Goal: Task Accomplishment & Management: Manage account settings

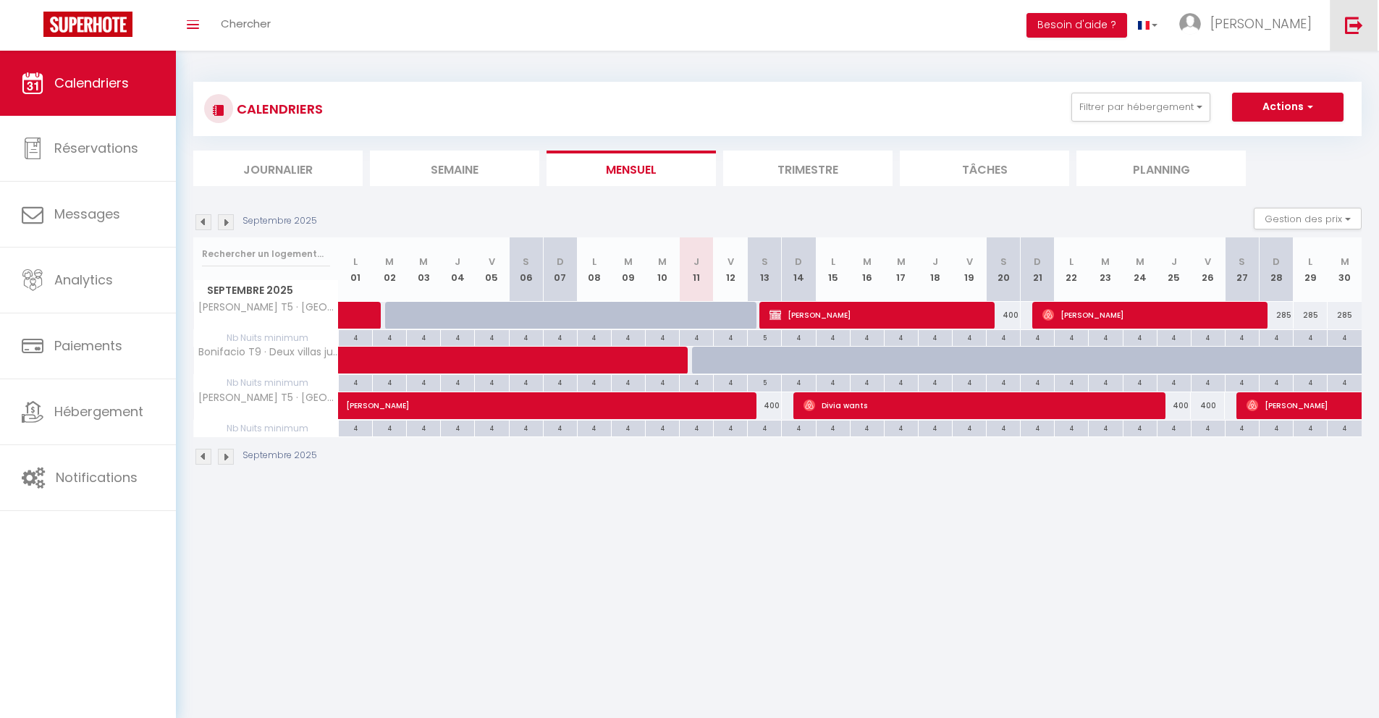
click at [1360, 18] on img at bounding box center [1354, 25] width 18 height 18
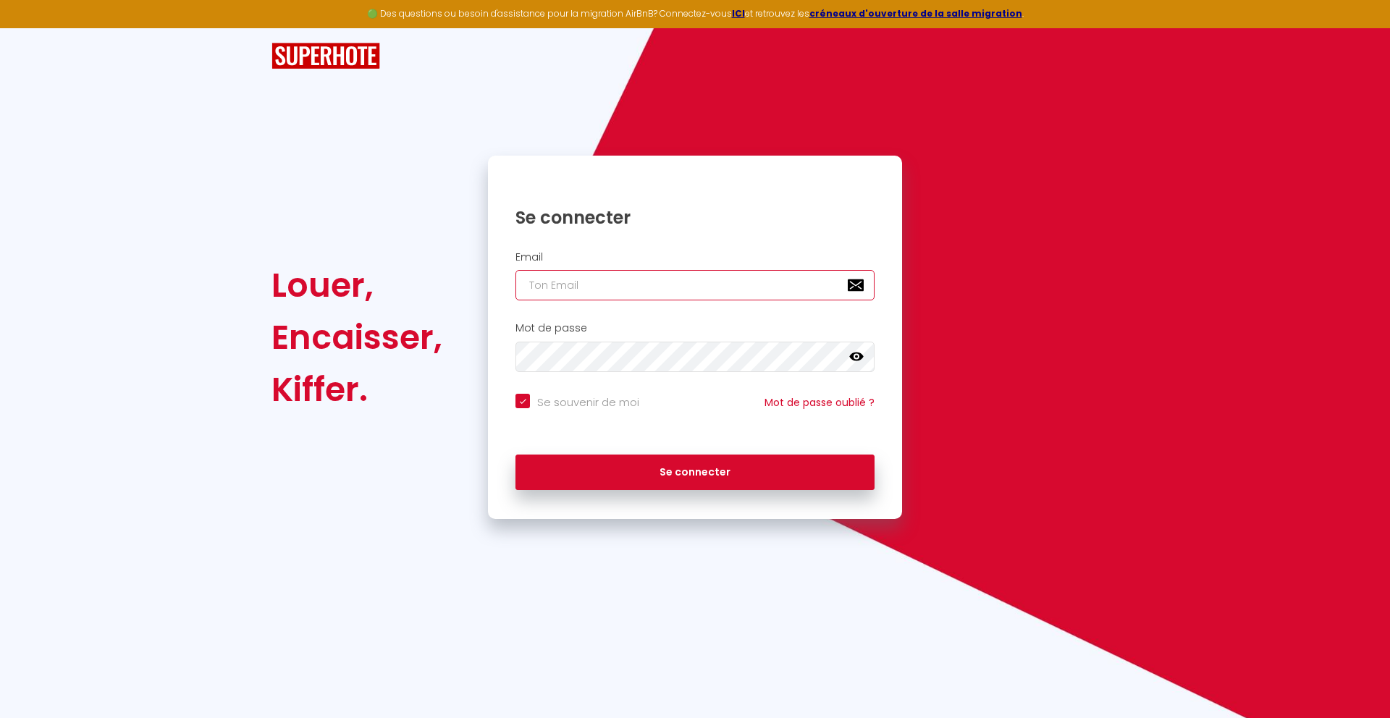
type input "[EMAIL_ADDRESS][DOMAIN_NAME]"
checkbox input "true"
click at [707, 284] on input "[EMAIL_ADDRESS][DOMAIN_NAME]" at bounding box center [694, 285] width 359 height 30
type input "[EMAIL_ADDRESS][DOMAIN_NAME]"
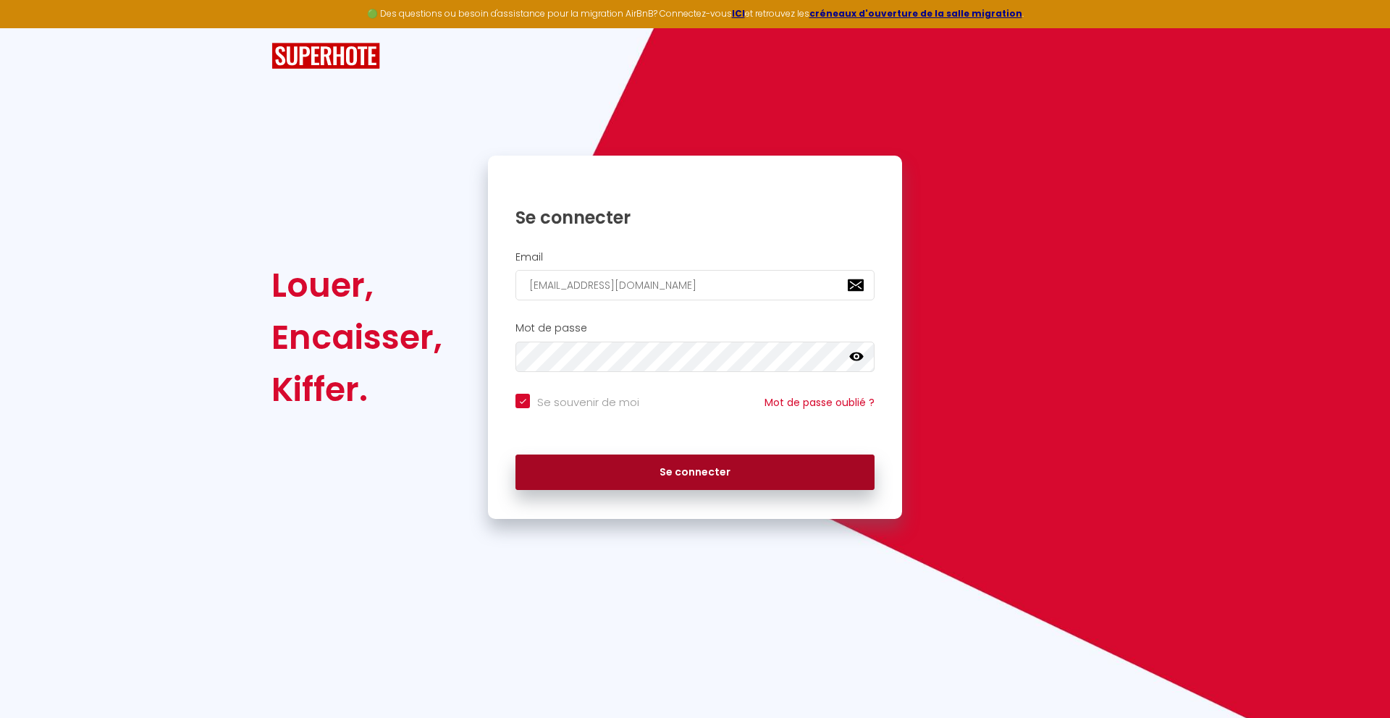
click at [720, 461] on button "Se connecter" at bounding box center [694, 473] width 359 height 36
checkbox input "true"
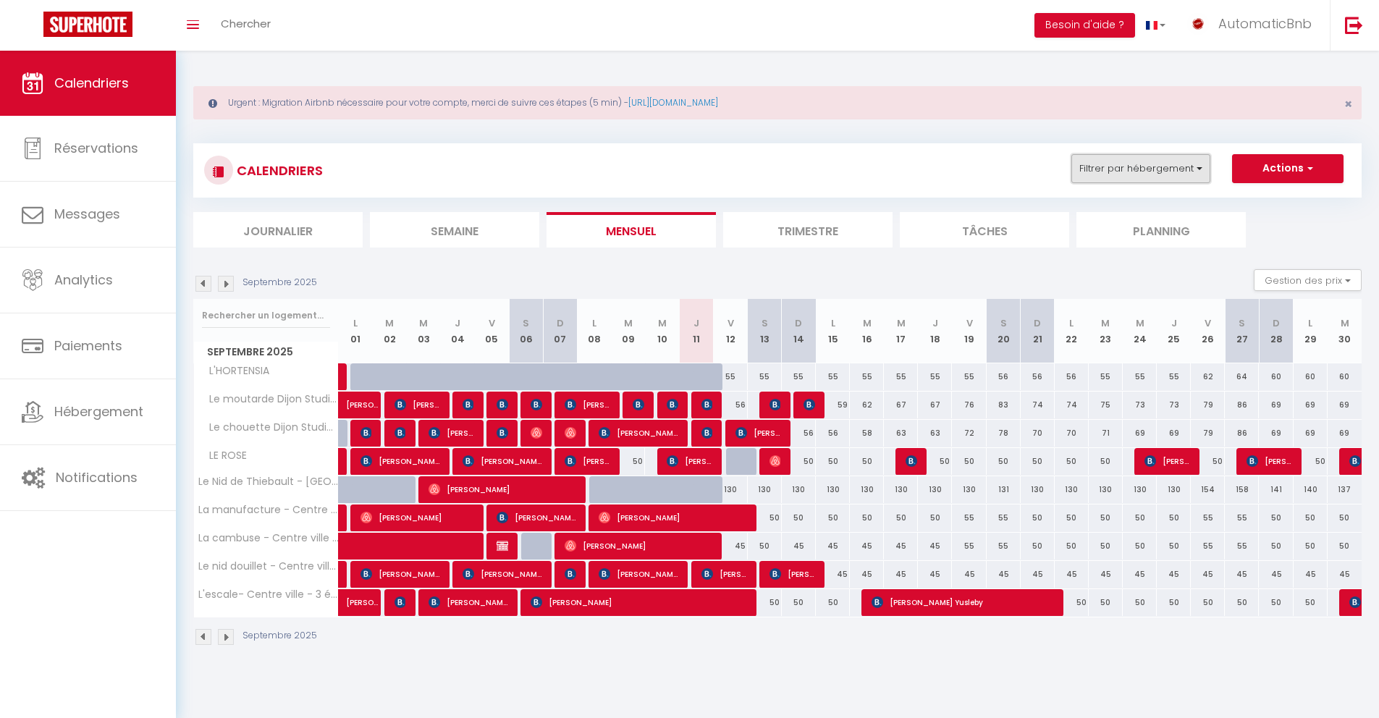
click at [1142, 164] on button "Filtrer par hébergement" at bounding box center [1140, 168] width 139 height 29
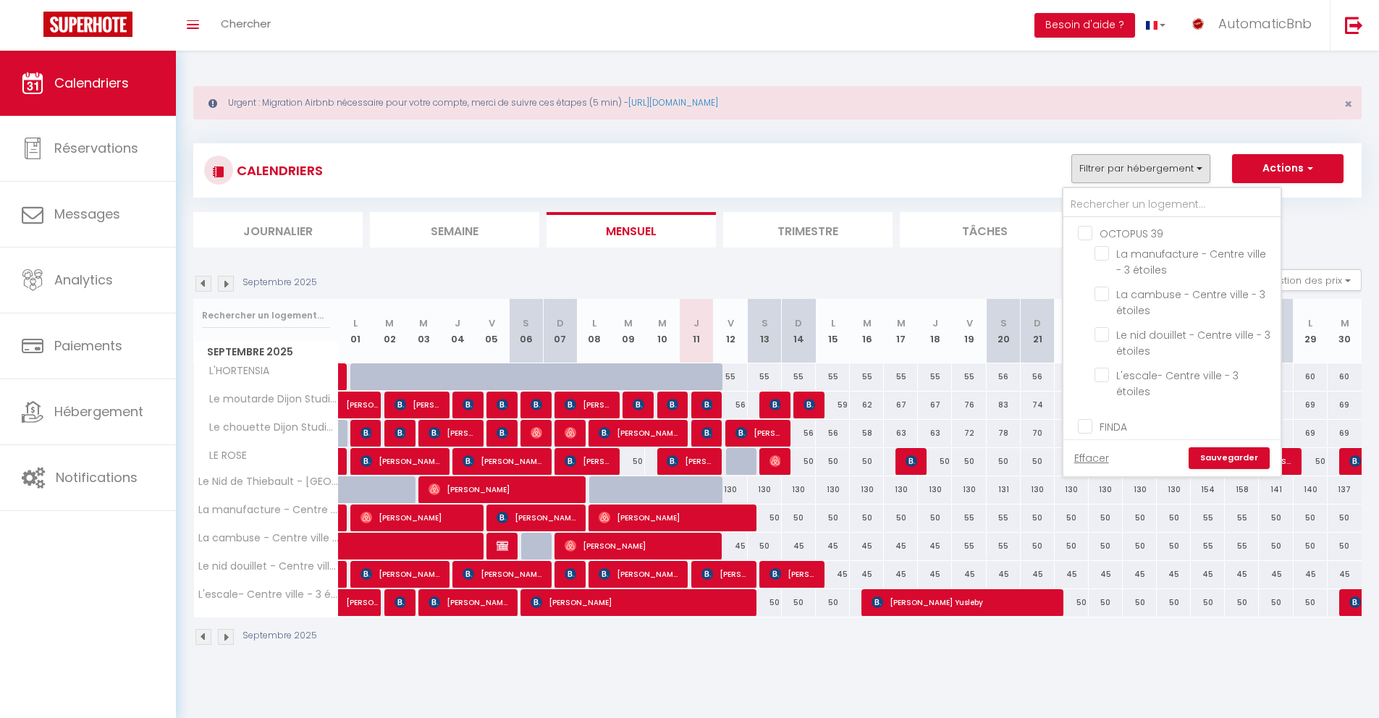
click at [1127, 240] on span "OCTOPUS 39" at bounding box center [1132, 234] width 64 height 14
click at [1127, 240] on input "OCTOPUS 39" at bounding box center [1186, 232] width 217 height 14
checkbox input "true"
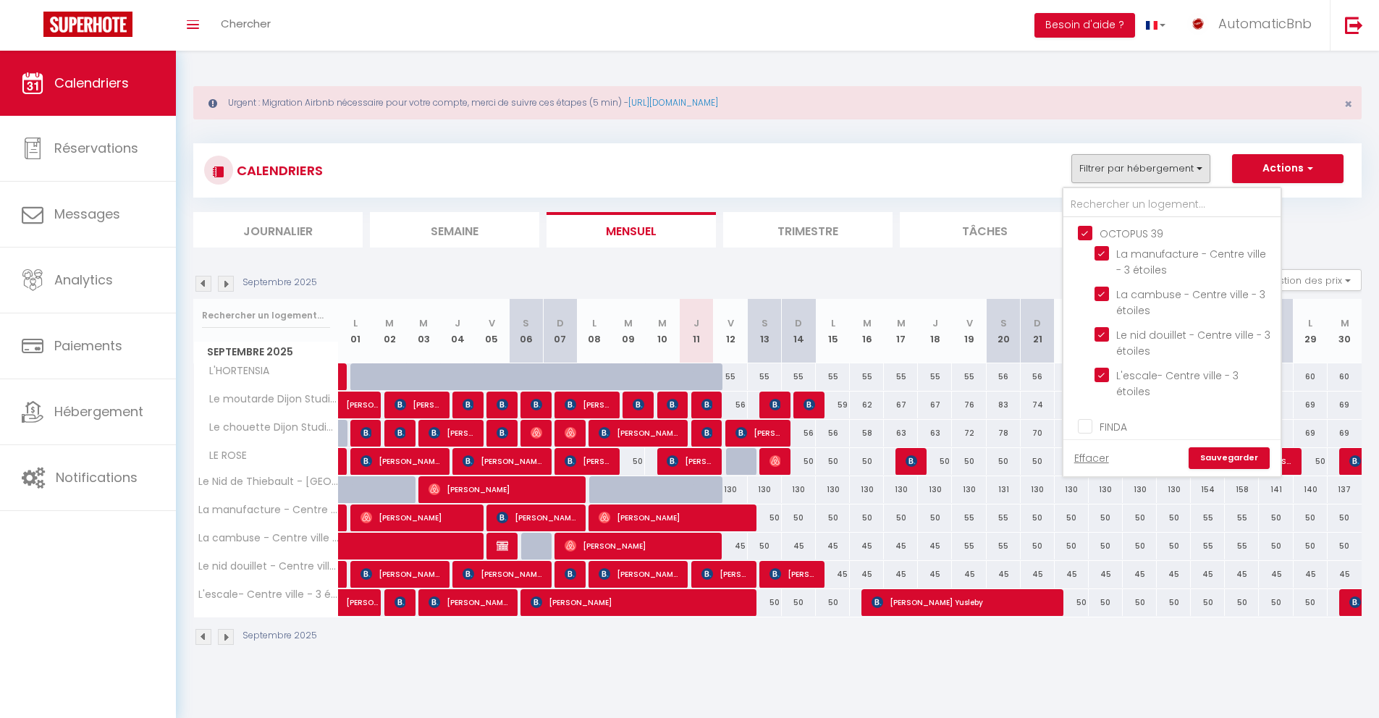
checkbox input "true"
checkbox input "false"
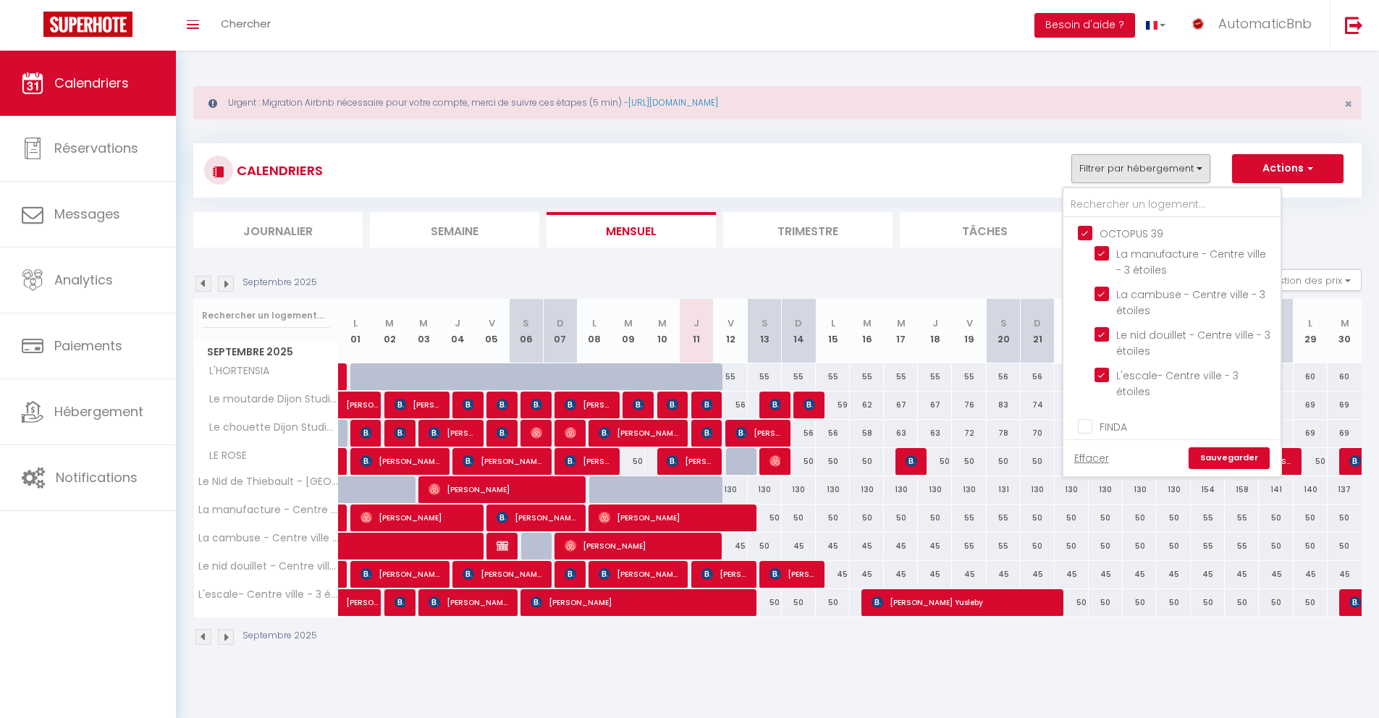
checkbox input "false"
checkbox input "true"
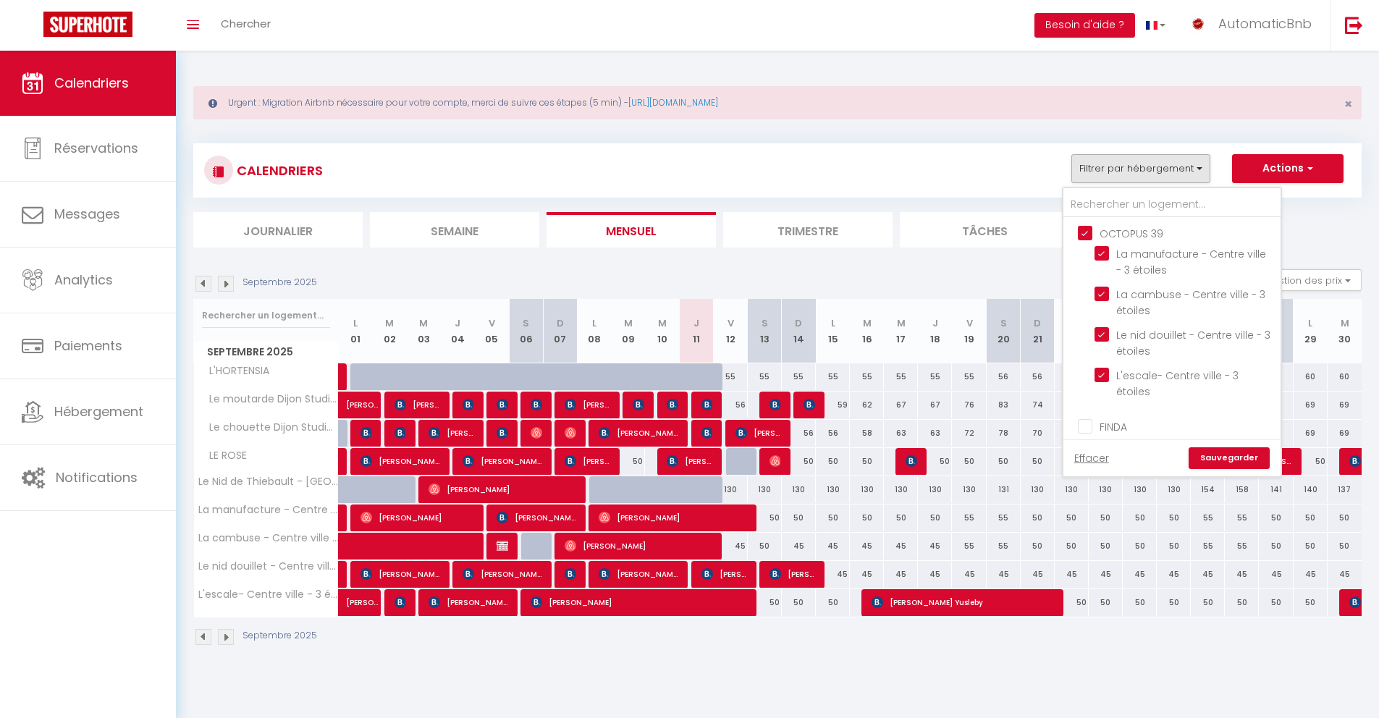
checkbox input "true"
checkbox input "false"
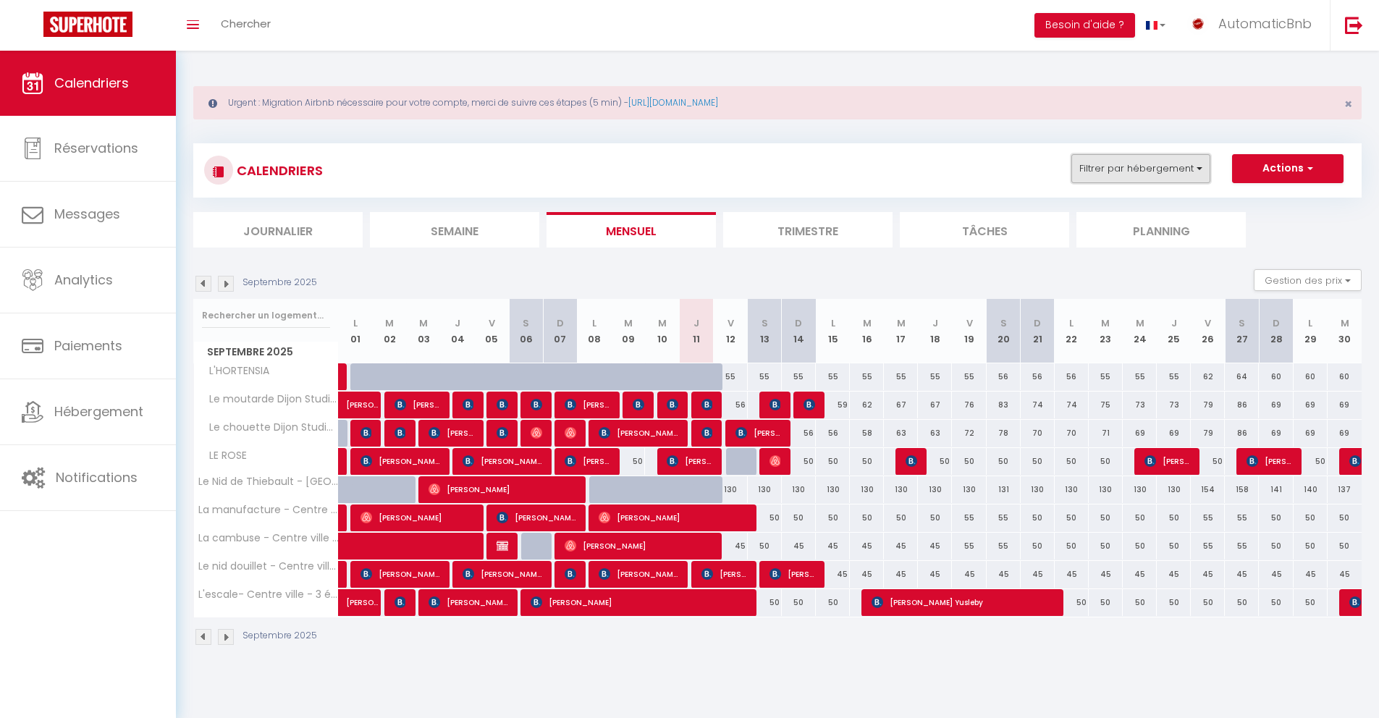
click at [1141, 175] on button "Filtrer par hébergement" at bounding box center [1140, 168] width 139 height 29
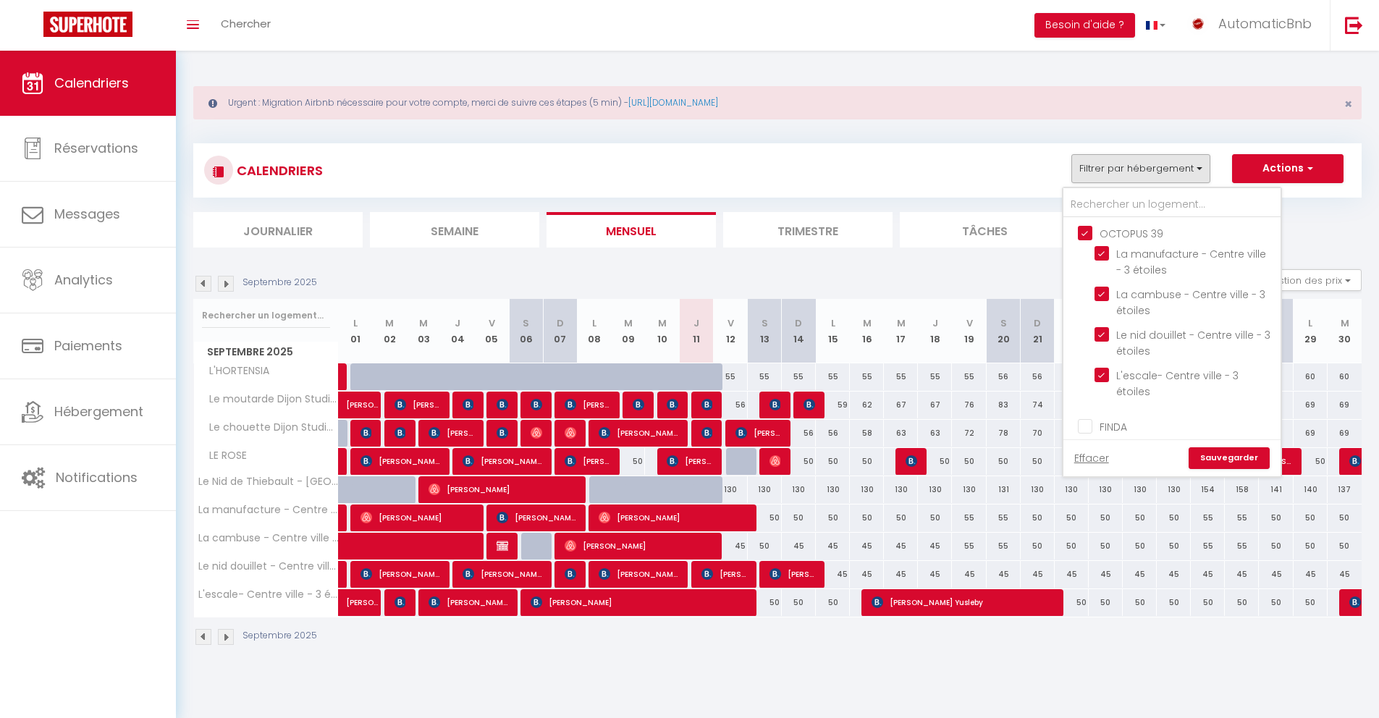
click at [1215, 450] on link "Sauvegarder" at bounding box center [1229, 458] width 81 height 22
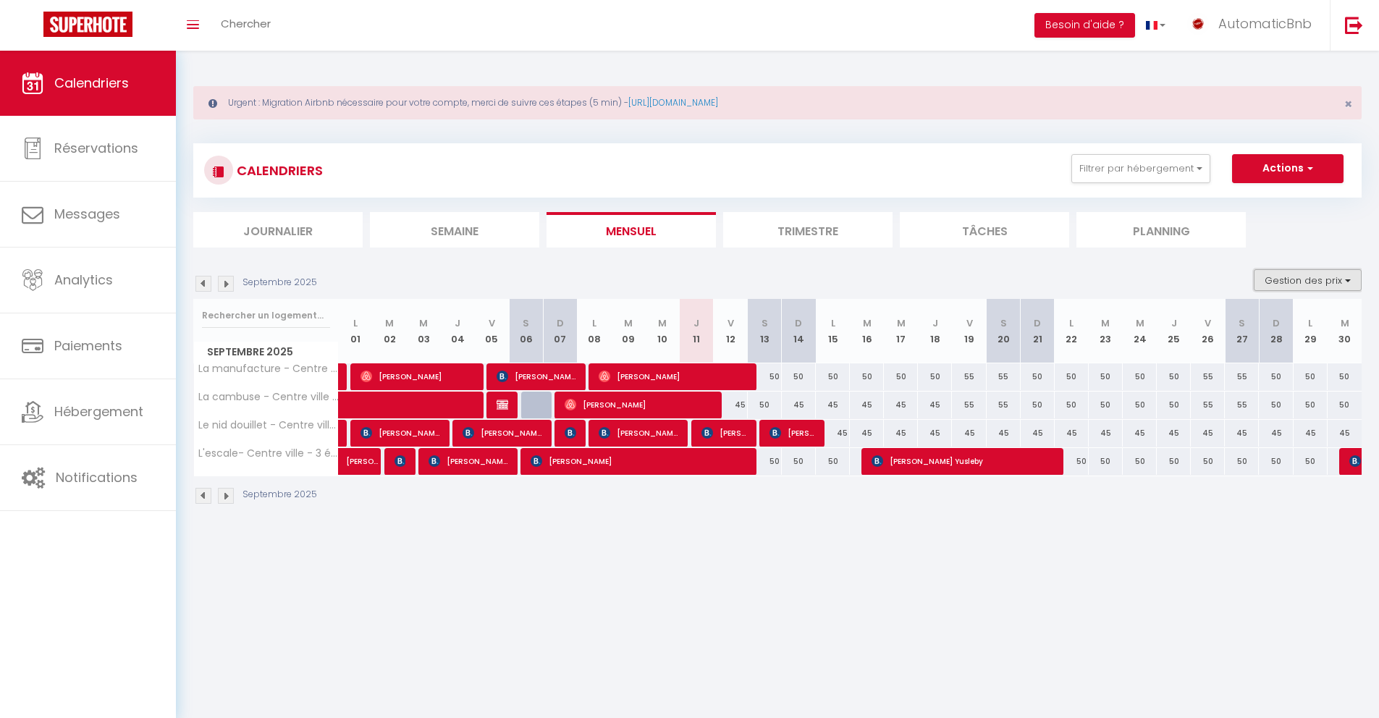
click at [1291, 276] on button "Gestion des prix" at bounding box center [1308, 280] width 108 height 22
click at [1263, 325] on input "Nb Nuits minimum" at bounding box center [1296, 325] width 130 height 14
checkbox input "true"
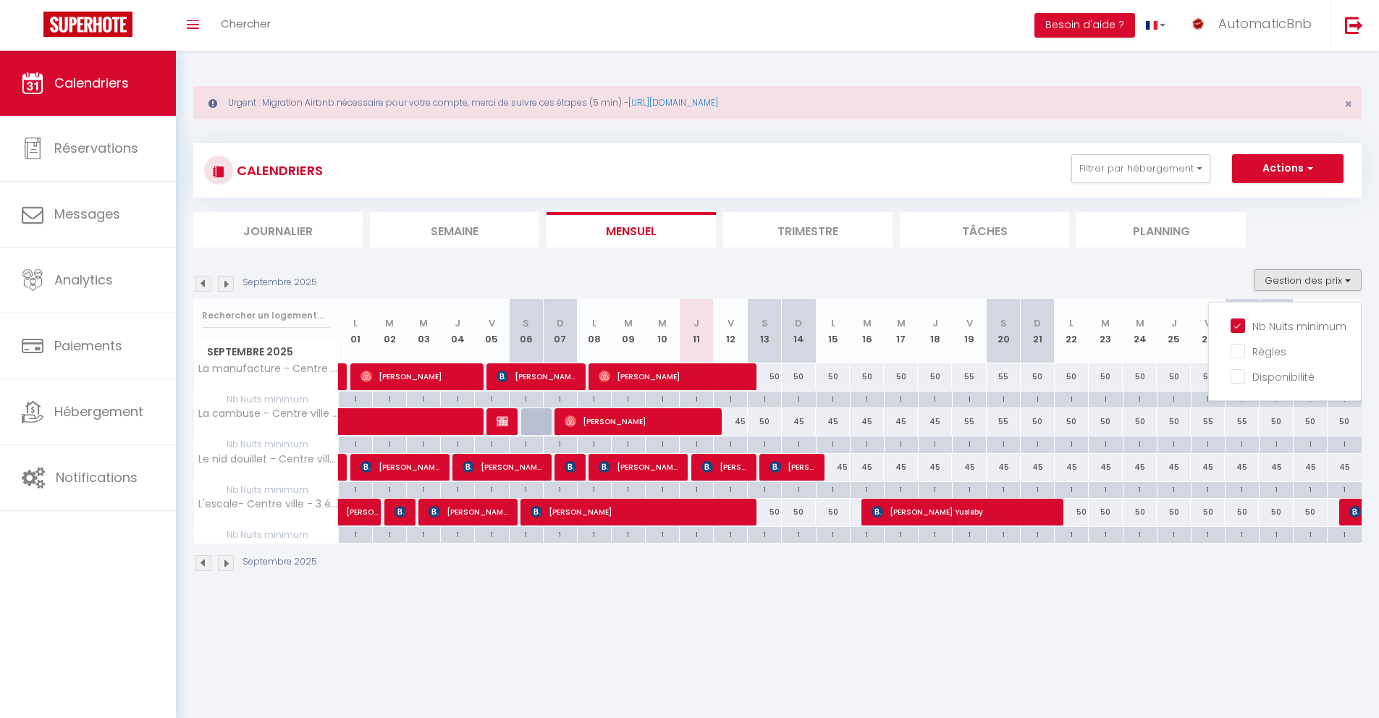
click at [772, 515] on div "50" at bounding box center [765, 512] width 34 height 27
type input "50"
type input "Sam 13 Septembre 2025"
type input "Dim 14 Septembre 2025"
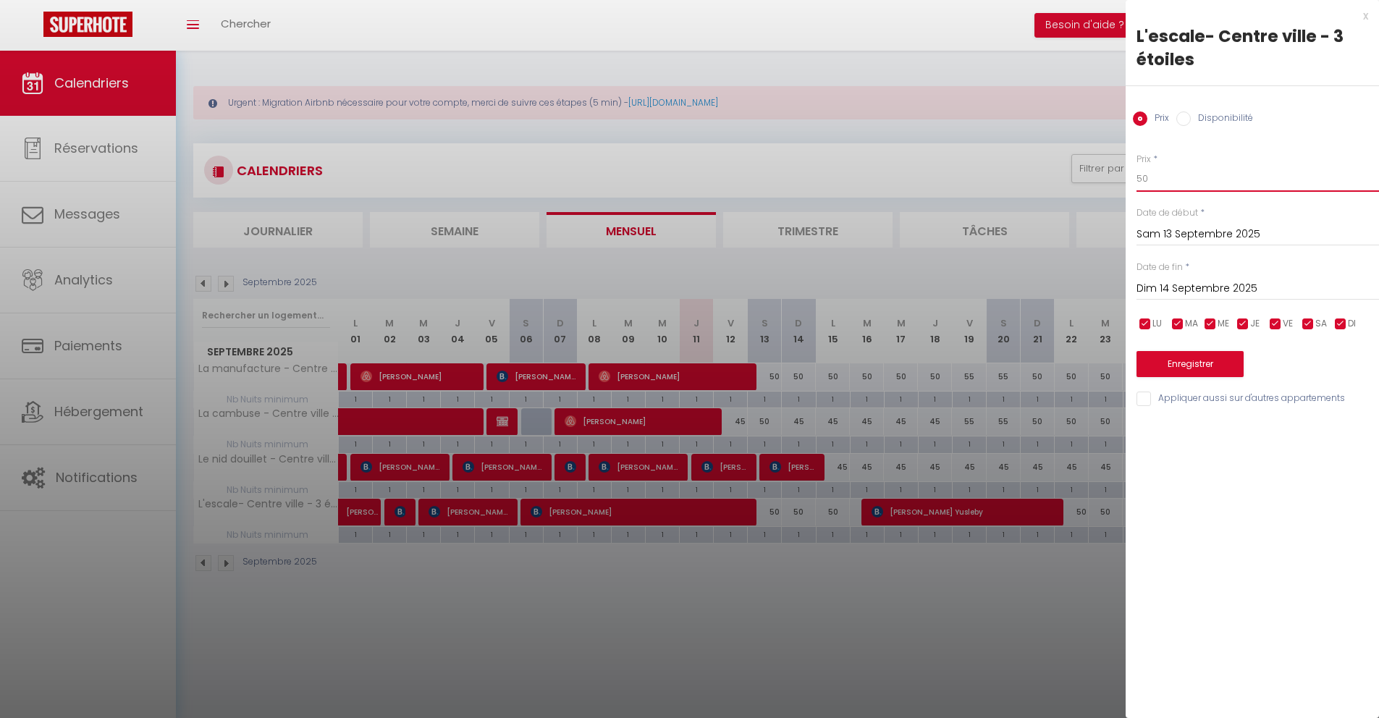
drag, startPoint x: 1134, startPoint y: 176, endPoint x: 1108, endPoint y: 176, distance: 26.1
click at [1108, 176] on body "🟢 Des questions ou besoin d'assistance pour la migration AirBnB? Connectez-vous…" at bounding box center [689, 410] width 1379 height 718
type input "45"
click at [1169, 285] on input "Dim 14 Septembre 2025" at bounding box center [1258, 288] width 243 height 19
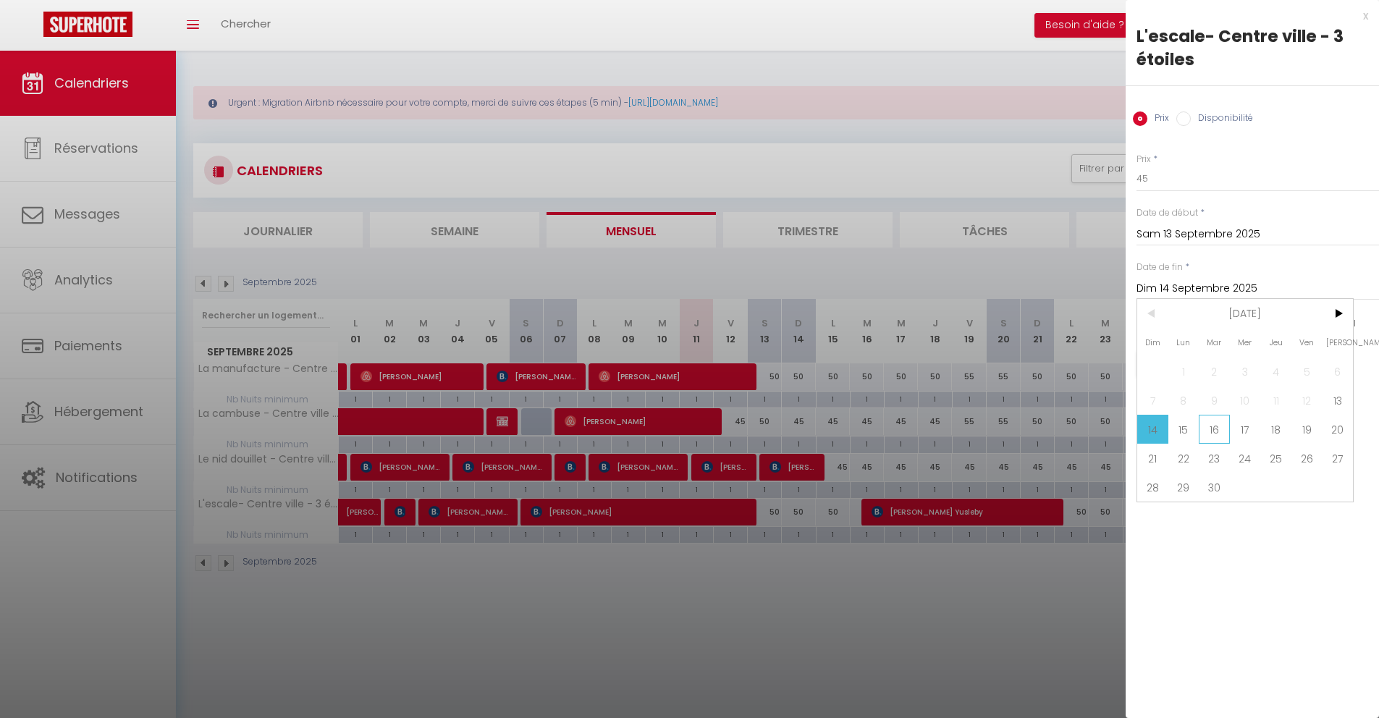
click at [1210, 421] on span "16" at bounding box center [1214, 429] width 31 height 29
type input "[DATE]"
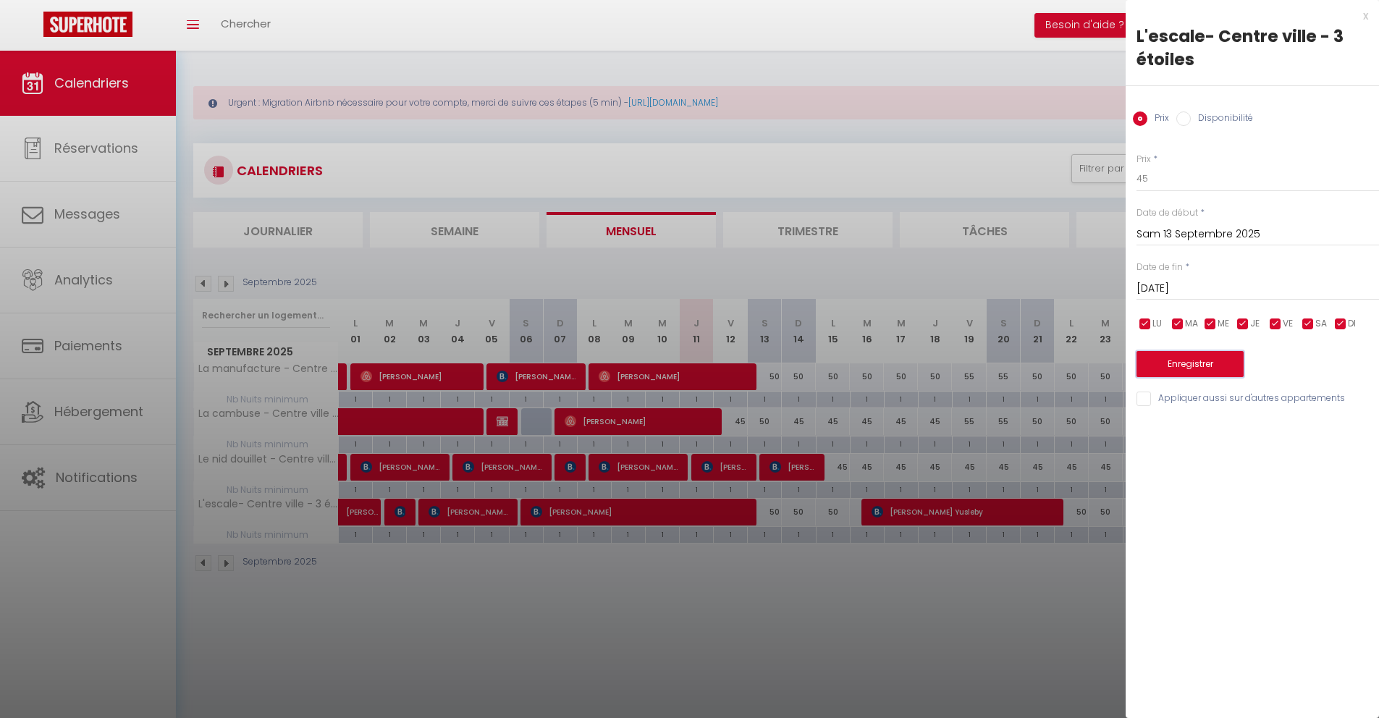
click at [1182, 369] on button "Enregistrer" at bounding box center [1190, 364] width 107 height 26
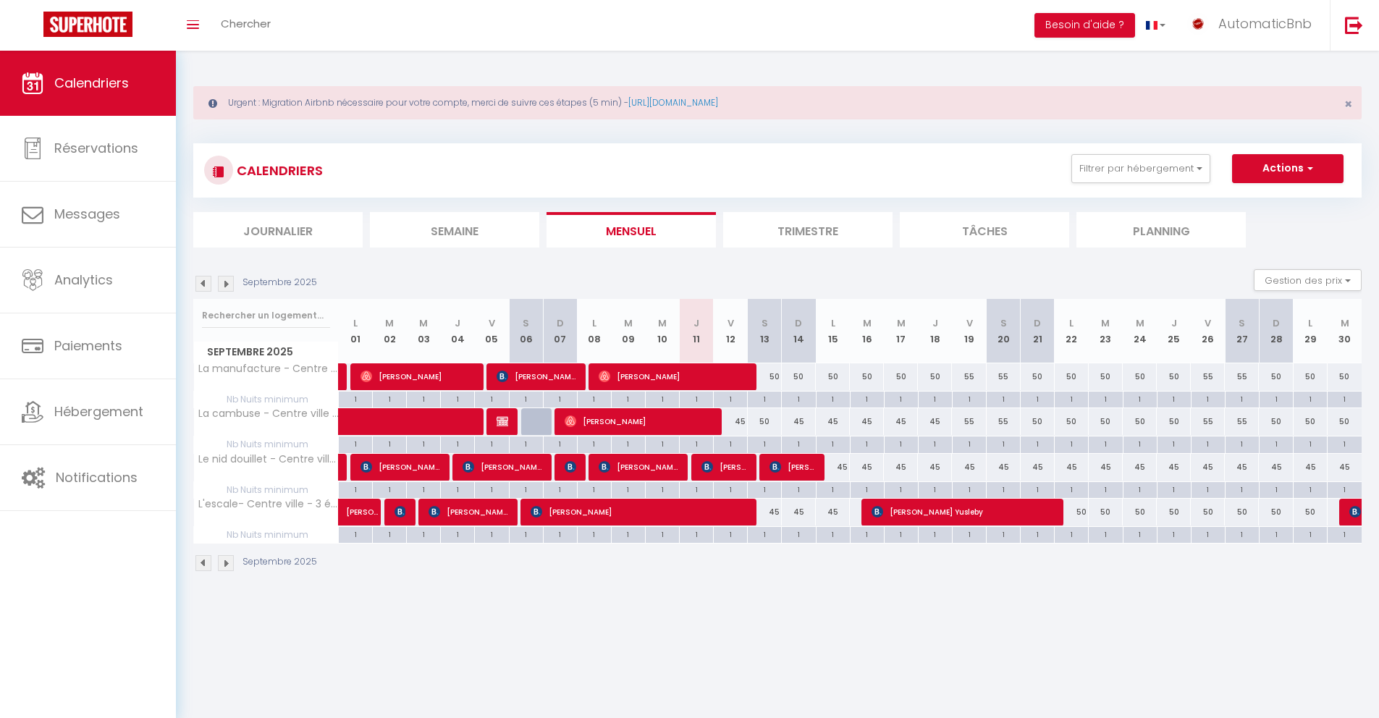
click at [762, 422] on div "50" at bounding box center [765, 421] width 34 height 27
type input "50"
type input "Sam 13 Septembre 2025"
type input "Dim 14 Septembre 2025"
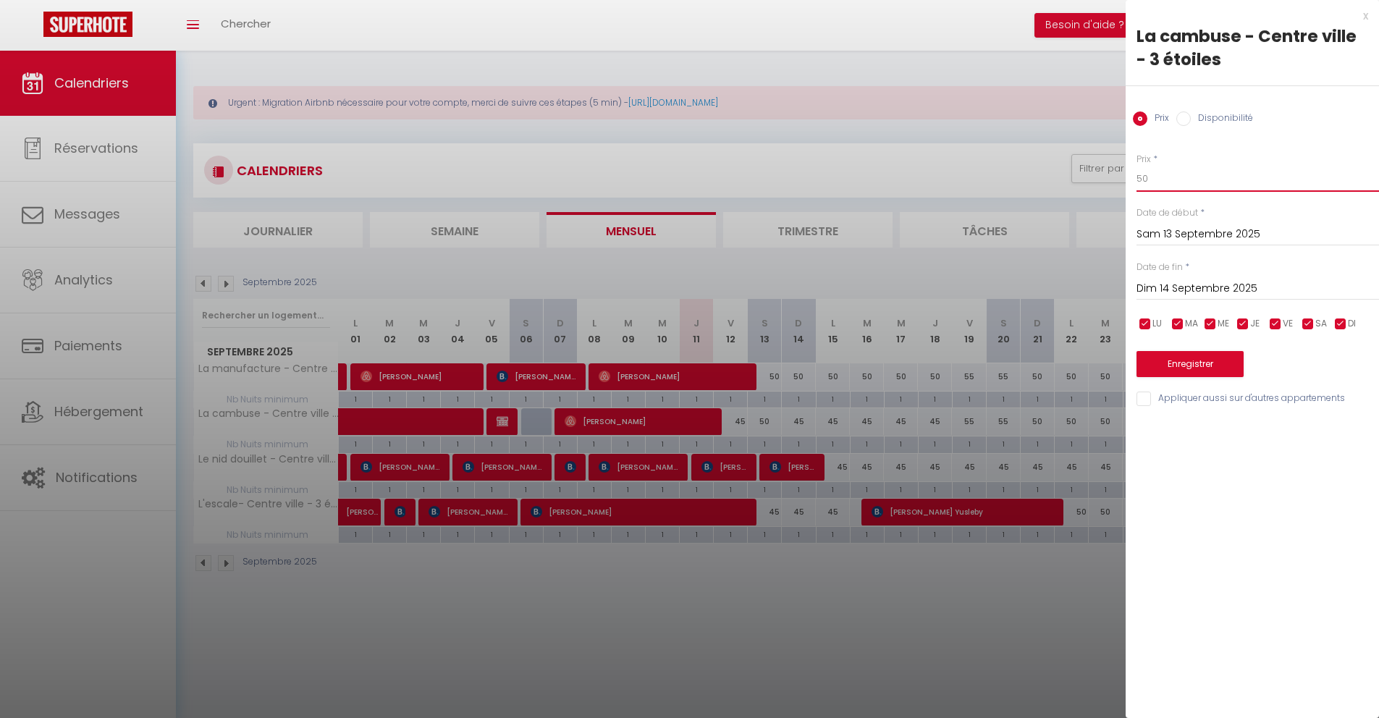
drag, startPoint x: 1150, startPoint y: 177, endPoint x: 1108, endPoint y: 177, distance: 41.3
click at [1108, 177] on body "🟢 Des questions ou besoin d'assistance pour la migration AirBnB? Connectez-vous…" at bounding box center [689, 410] width 1379 height 718
type input "45"
click at [1203, 369] on button "Enregistrer" at bounding box center [1190, 364] width 107 height 26
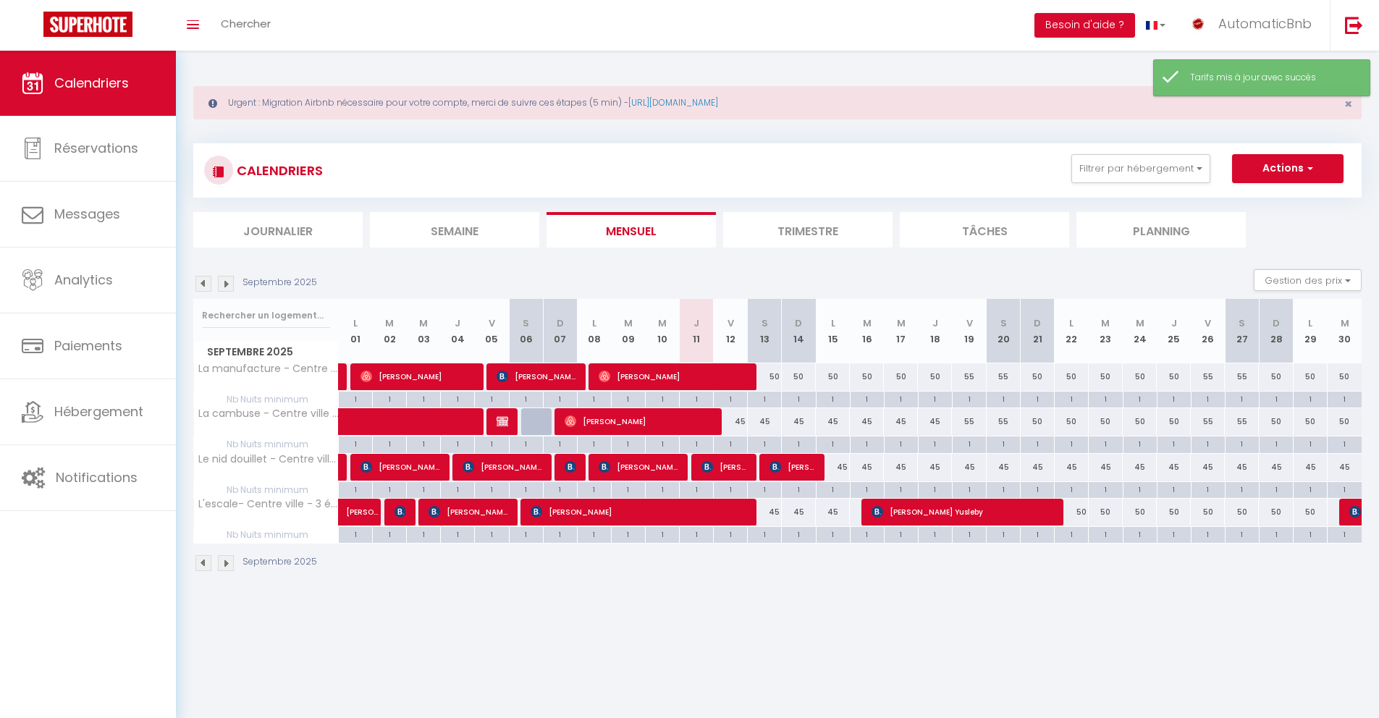
click at [737, 423] on div "45" at bounding box center [731, 421] width 34 height 27
type input "45"
type input "Ven 12 Septembre 2025"
type input "Sam 13 Septembre 2025"
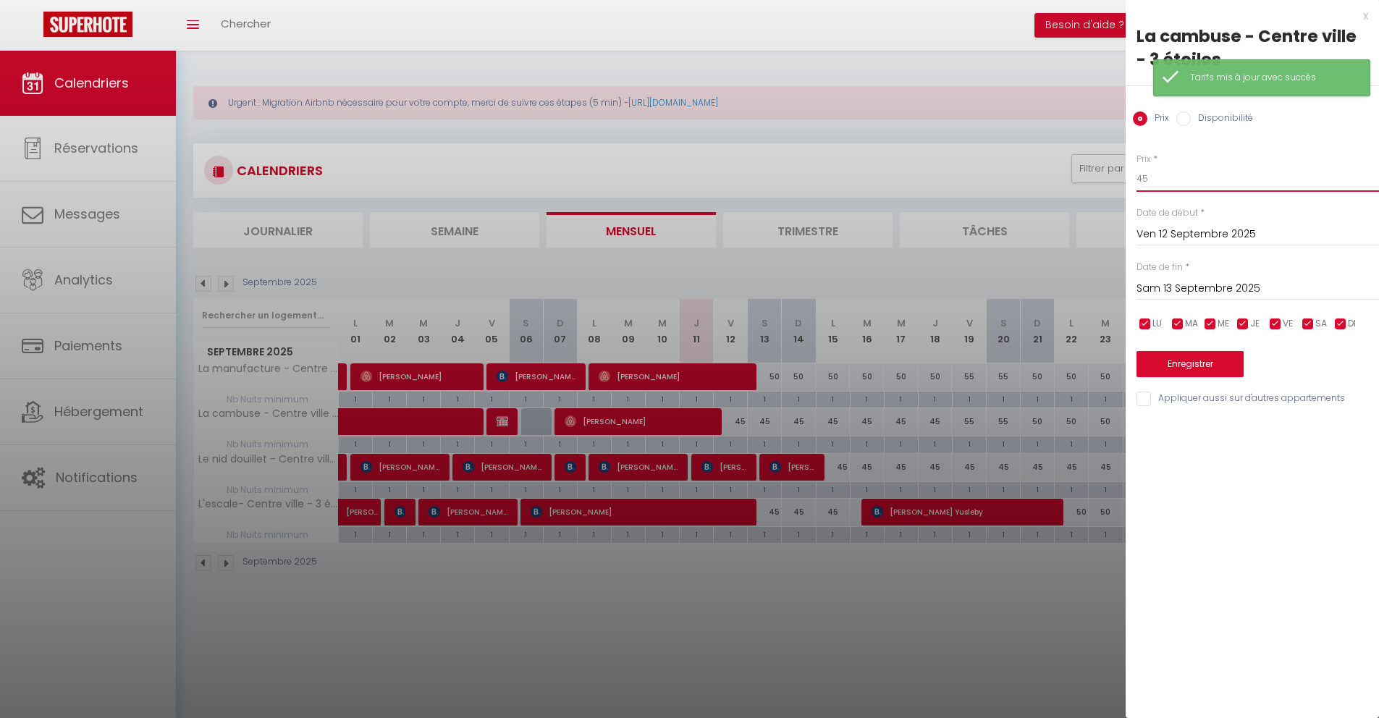
click at [1174, 183] on input "45" at bounding box center [1258, 179] width 243 height 26
type input "40"
click at [1205, 362] on button "Enregistrer" at bounding box center [1190, 364] width 107 height 26
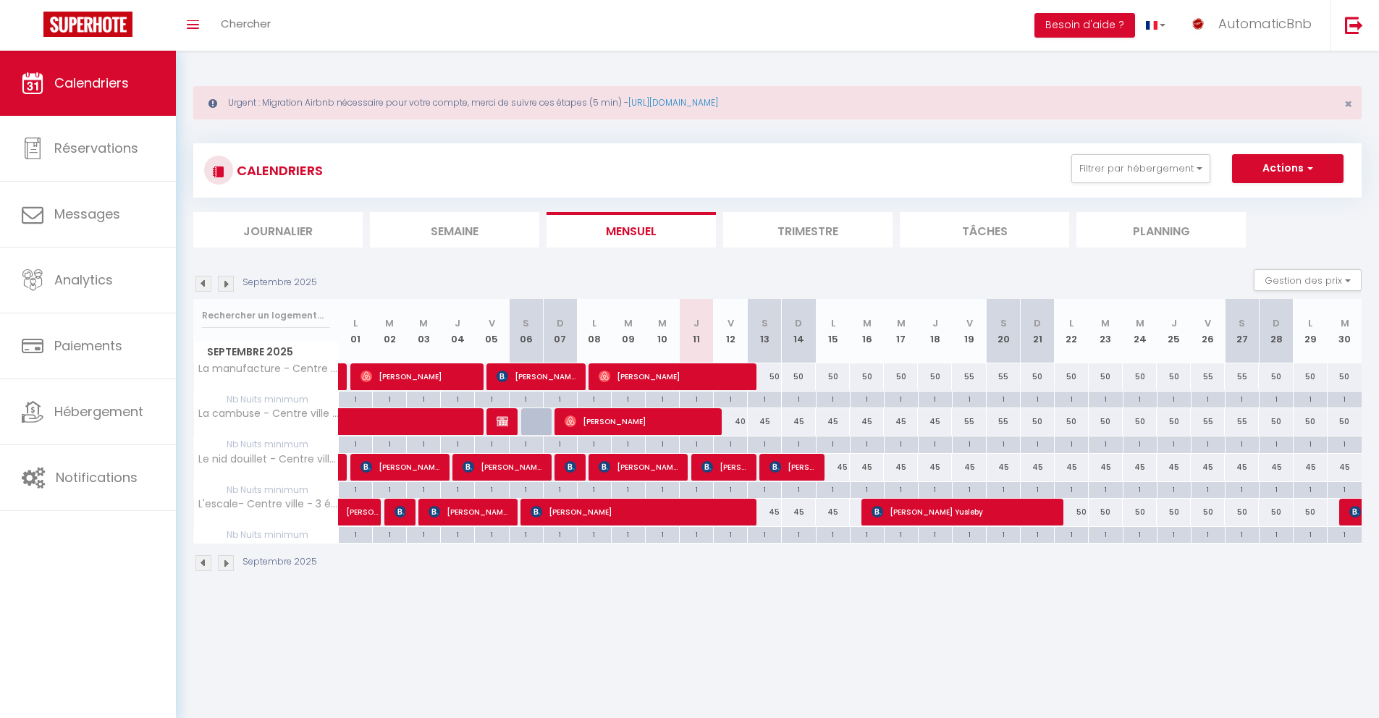
click at [775, 376] on div "50" at bounding box center [765, 376] width 34 height 27
type input "50"
type input "Sam 13 Septembre 2025"
type input "Dim 14 Septembre 2025"
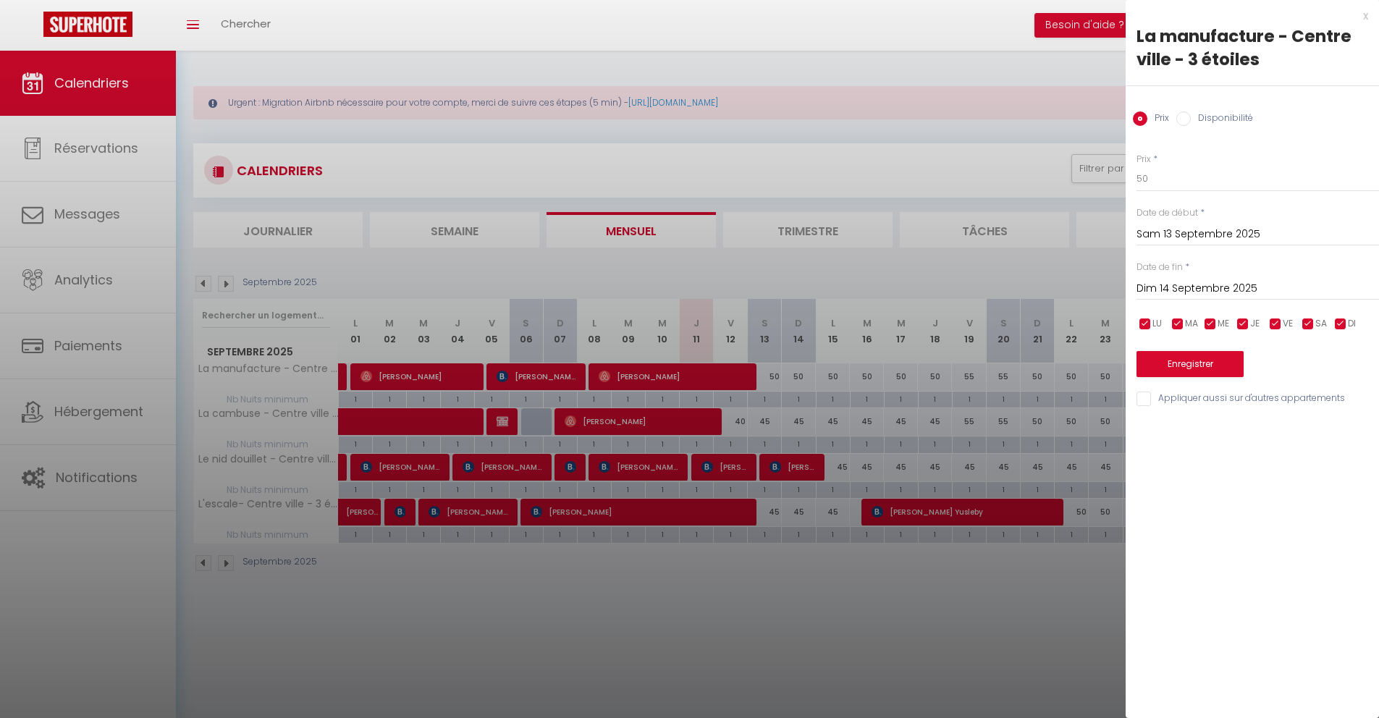
click at [1365, 13] on div "x" at bounding box center [1247, 15] width 243 height 17
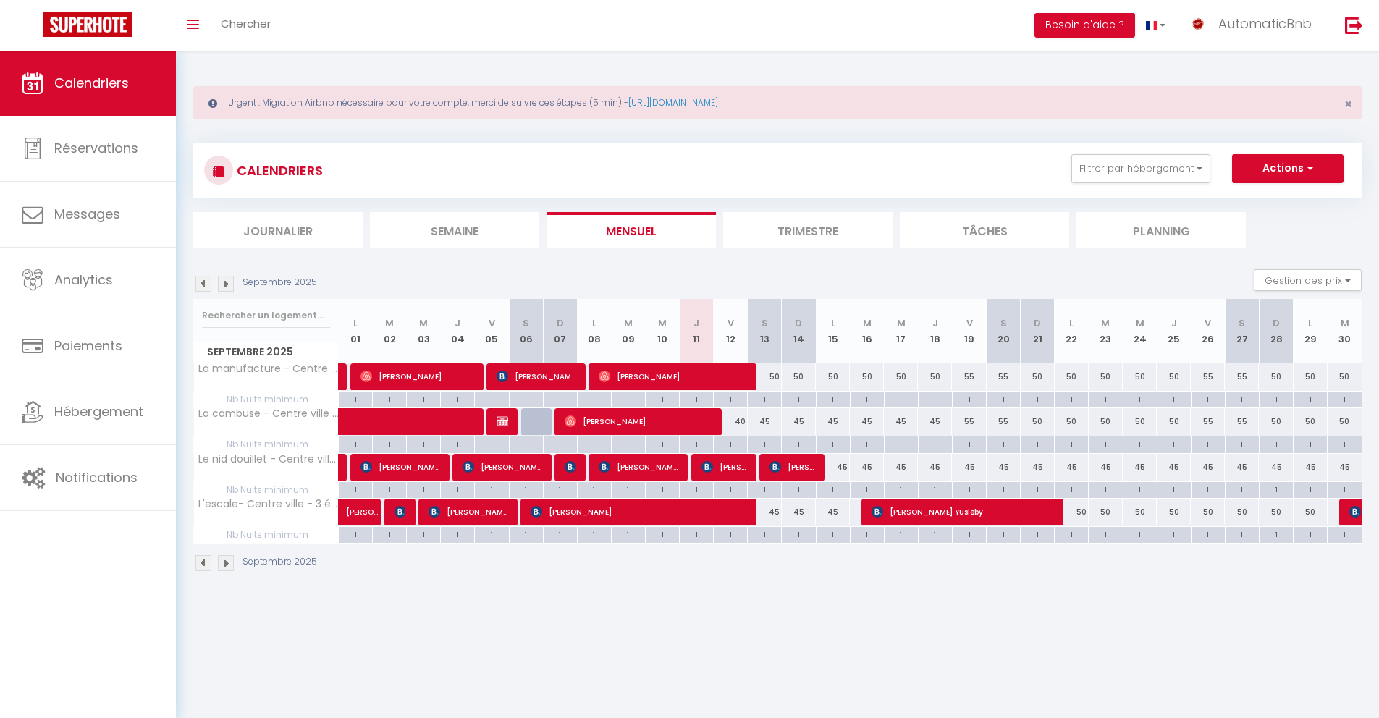
click at [796, 374] on div "50" at bounding box center [799, 376] width 34 height 27
type input "50"
type input "Dim 14 Septembre 2025"
type input "Lun 15 Septembre 2025"
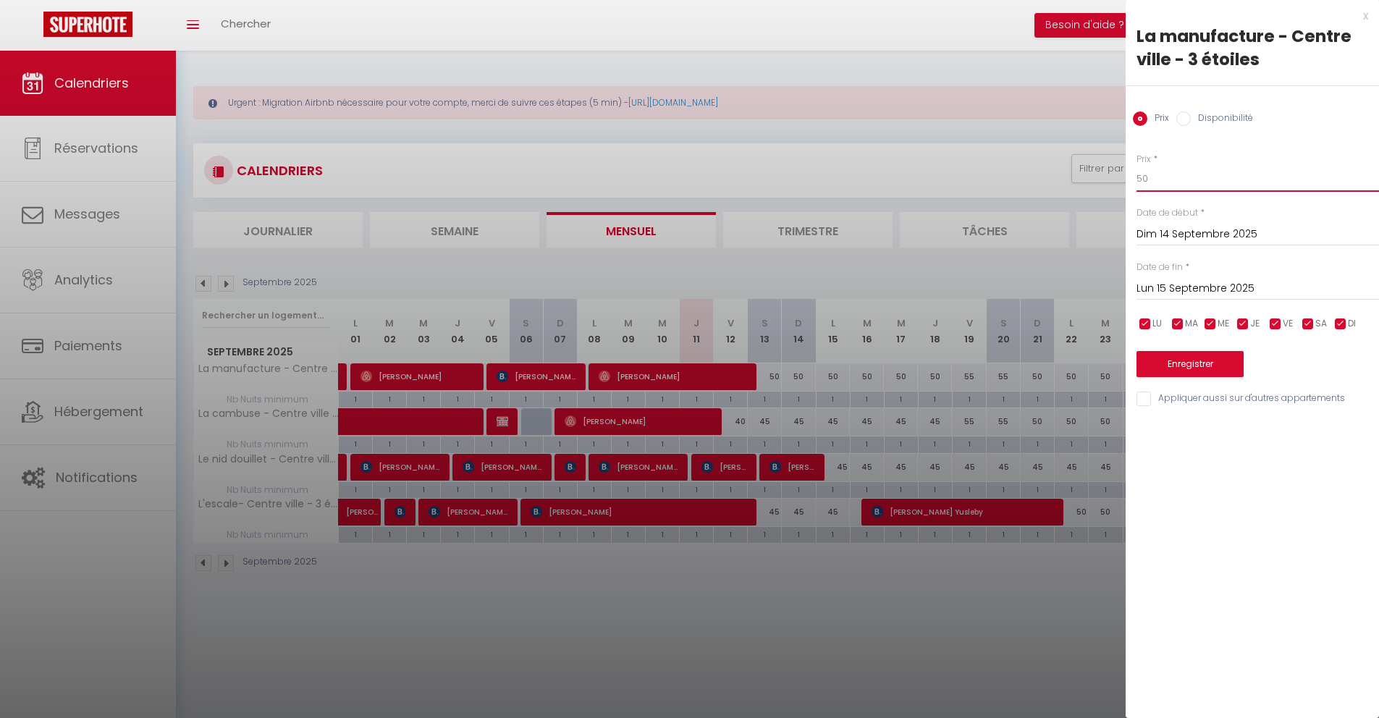
click at [1186, 183] on input "50" at bounding box center [1258, 179] width 243 height 26
type input "5"
type input "45"
click at [1176, 279] on input "Lun 15 Septembre 2025" at bounding box center [1258, 288] width 243 height 19
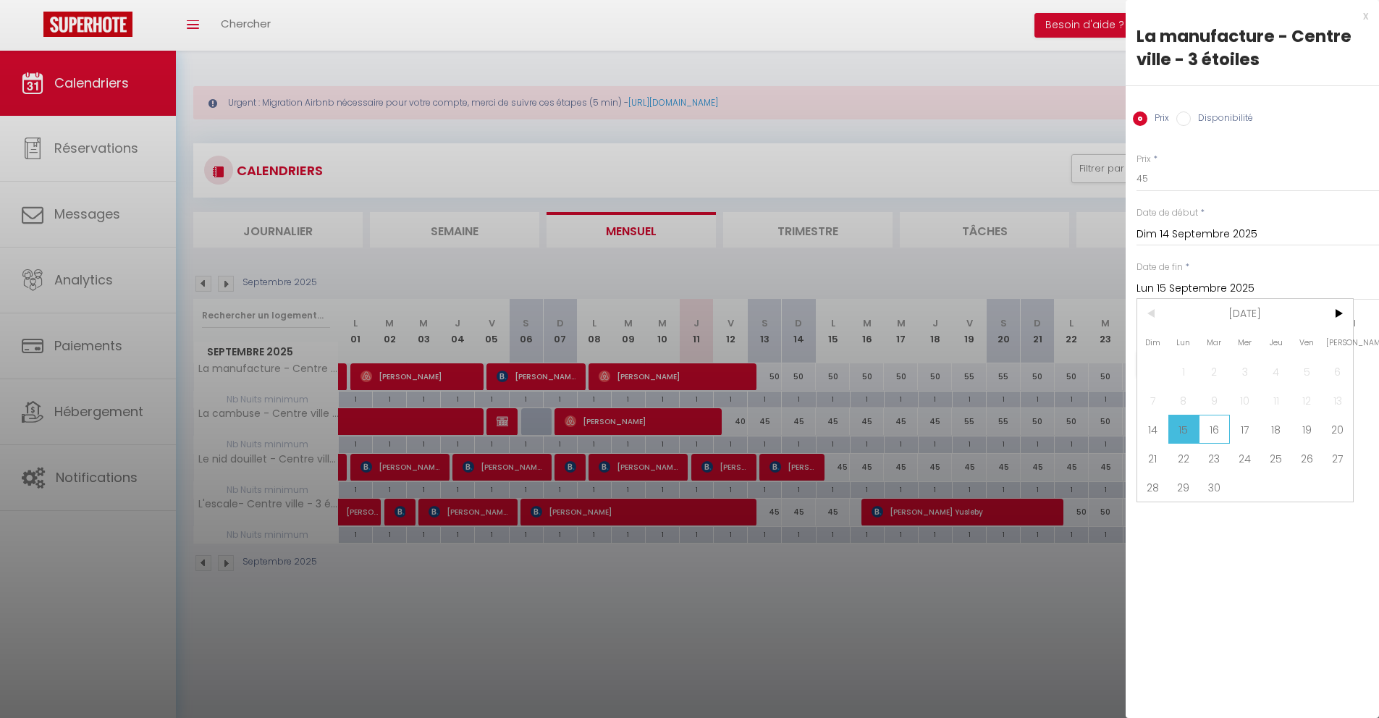
click at [1218, 428] on span "16" at bounding box center [1214, 429] width 31 height 29
type input "[DATE]"
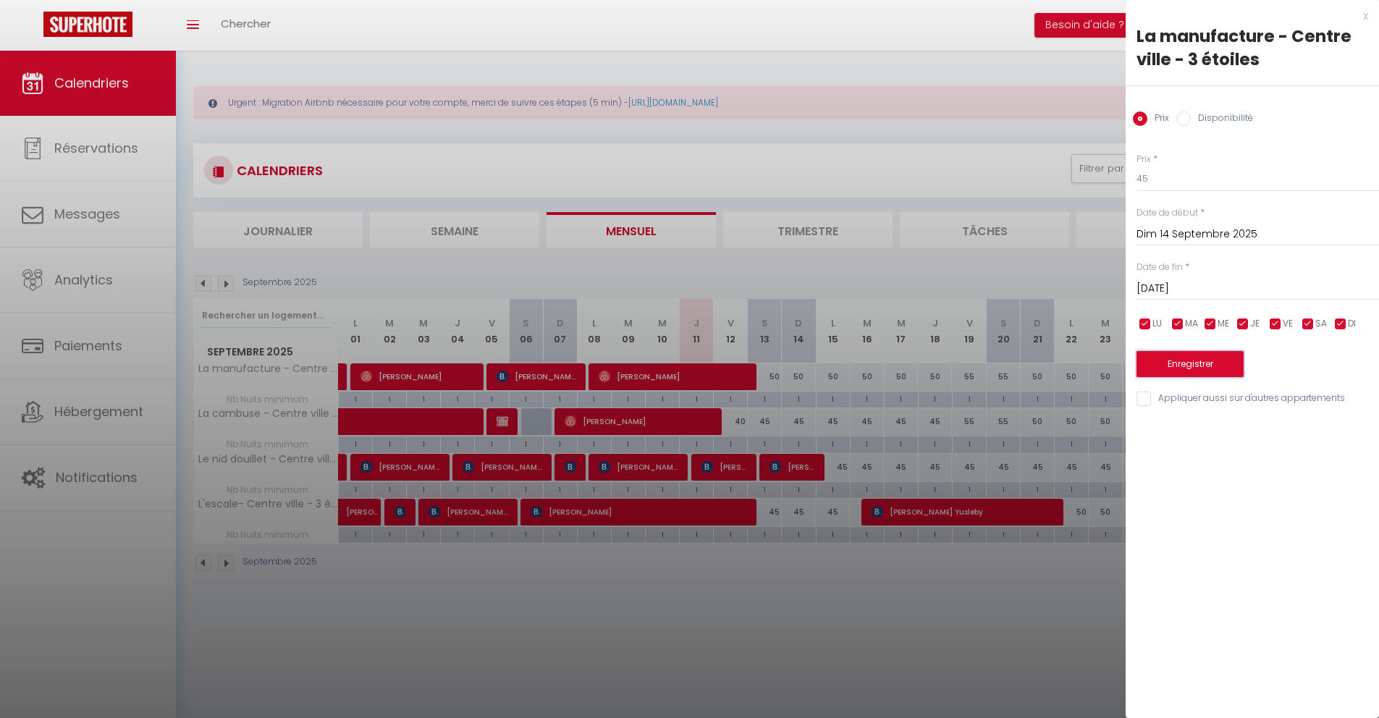
click at [1191, 374] on button "Enregistrer" at bounding box center [1190, 364] width 107 height 26
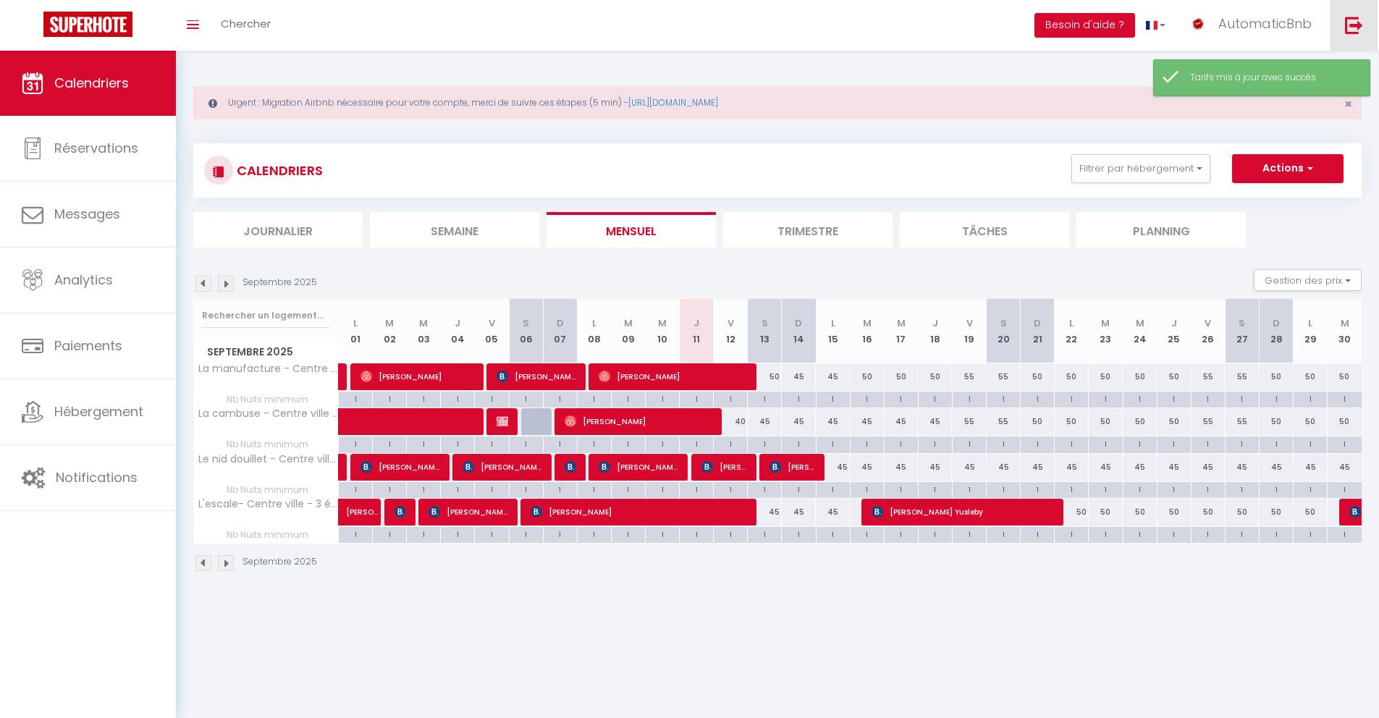
click at [1346, 23] on img at bounding box center [1354, 25] width 18 height 18
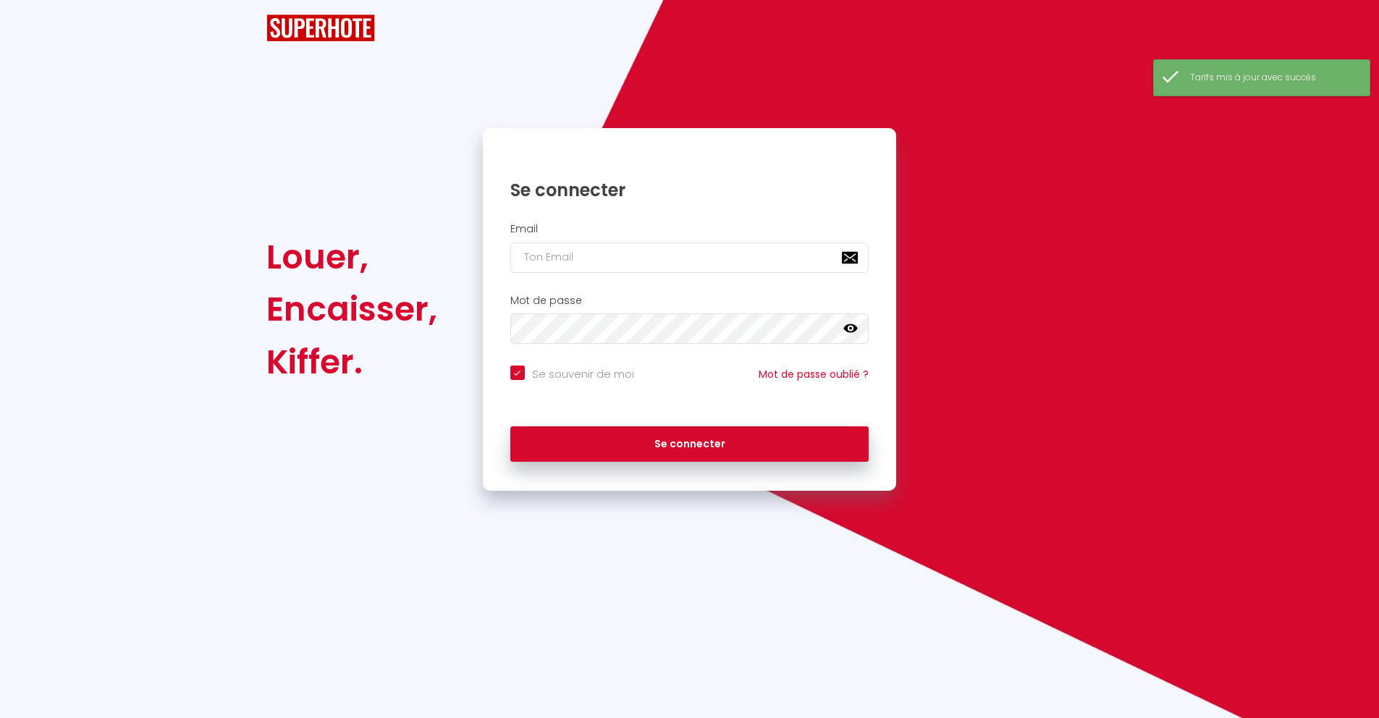
checkbox input "true"
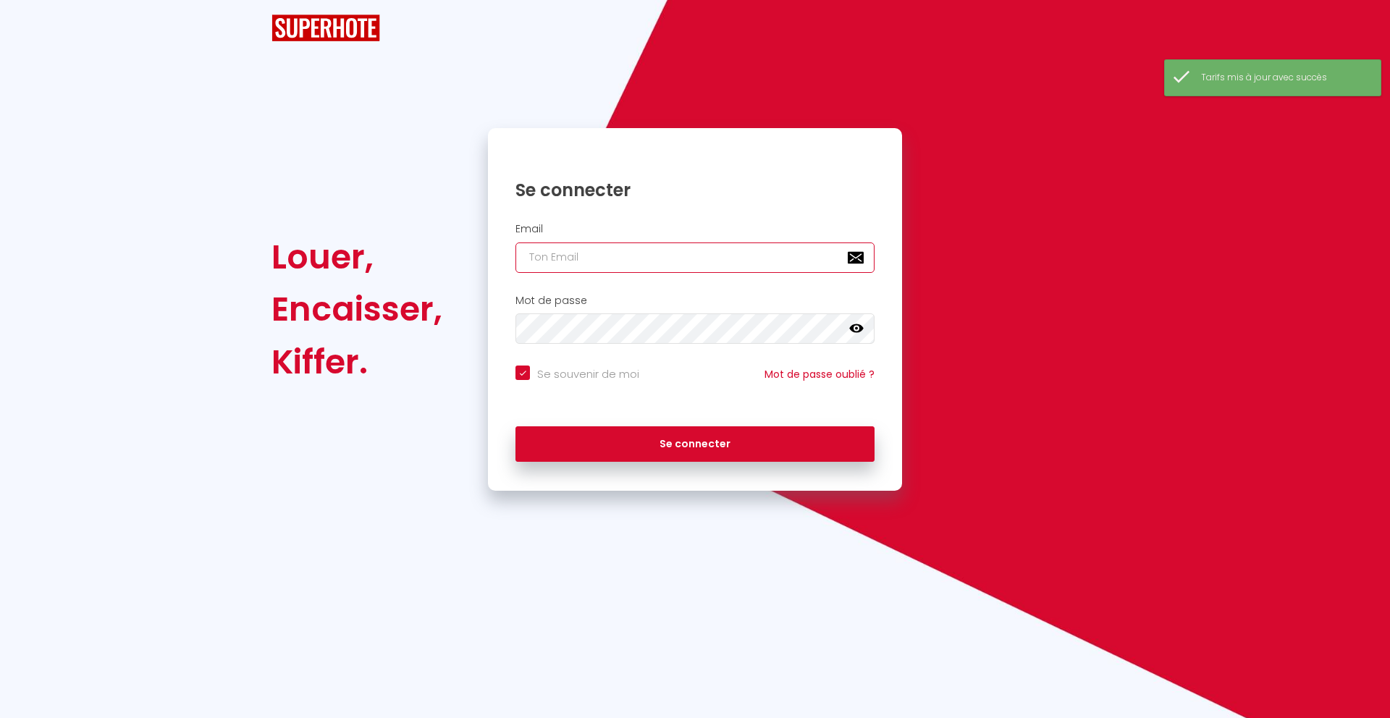
type input "[EMAIL_ADDRESS][DOMAIN_NAME]"
checkbox input "true"
